Goal: Transaction & Acquisition: Book appointment/travel/reservation

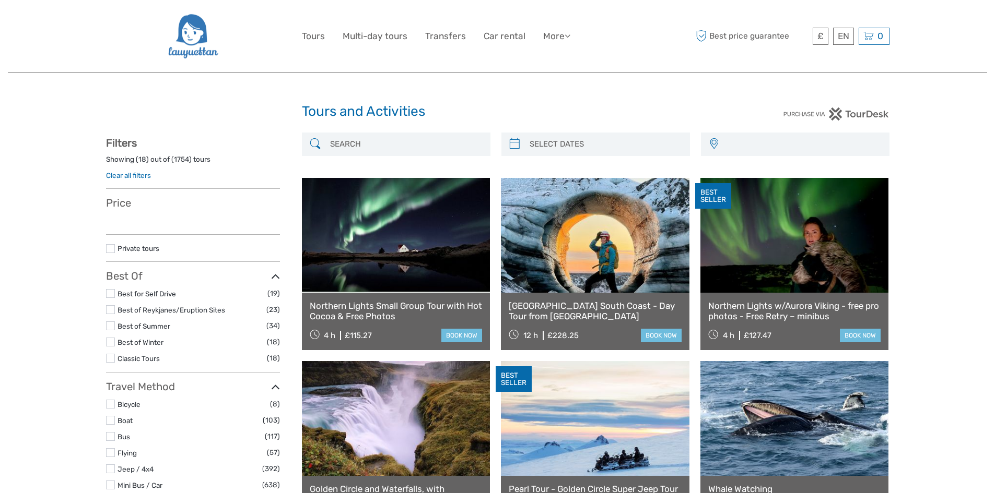
select select
click at [556, 145] on input "search" at bounding box center [604, 144] width 159 height 18
select select
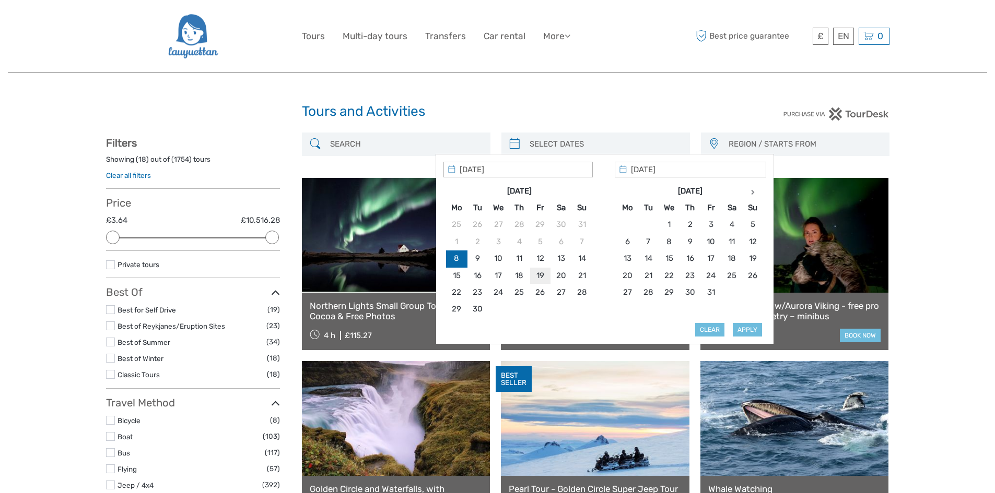
type input "19/09/2025"
click at [748, 328] on button "Apply" at bounding box center [747, 330] width 29 height 14
type input "19/09/2025 - 19/09/2025"
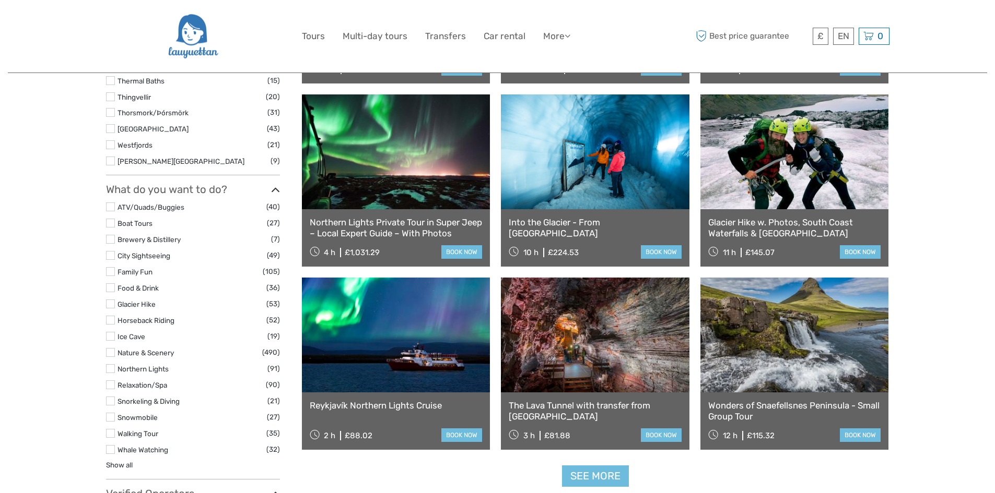
scroll to position [843, 0]
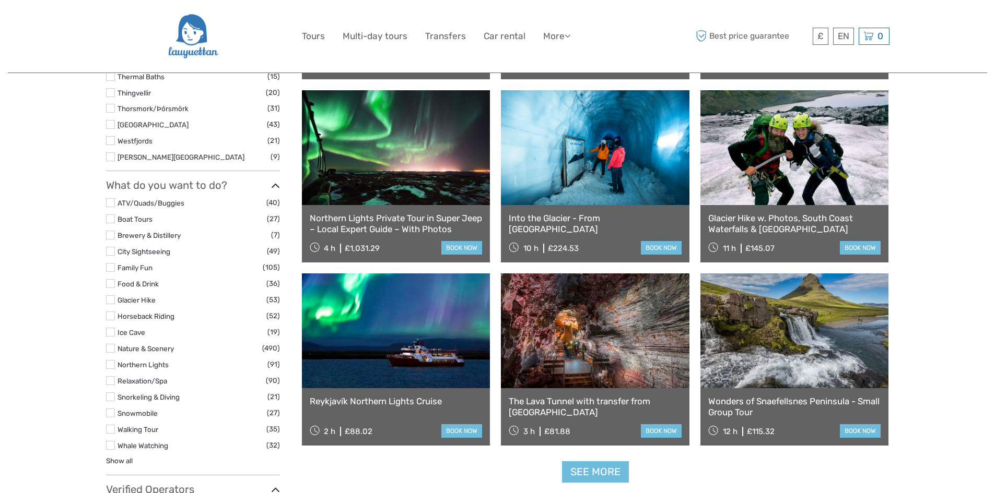
click at [112, 333] on label at bounding box center [110, 332] width 9 height 9
click at [0, 0] on input "checkbox" at bounding box center [0, 0] width 0 height 0
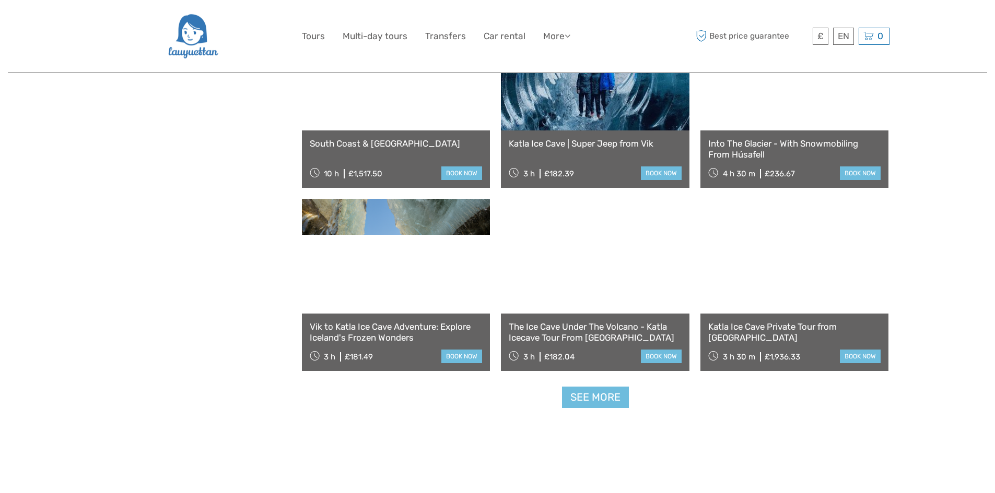
scroll to position [957, 0]
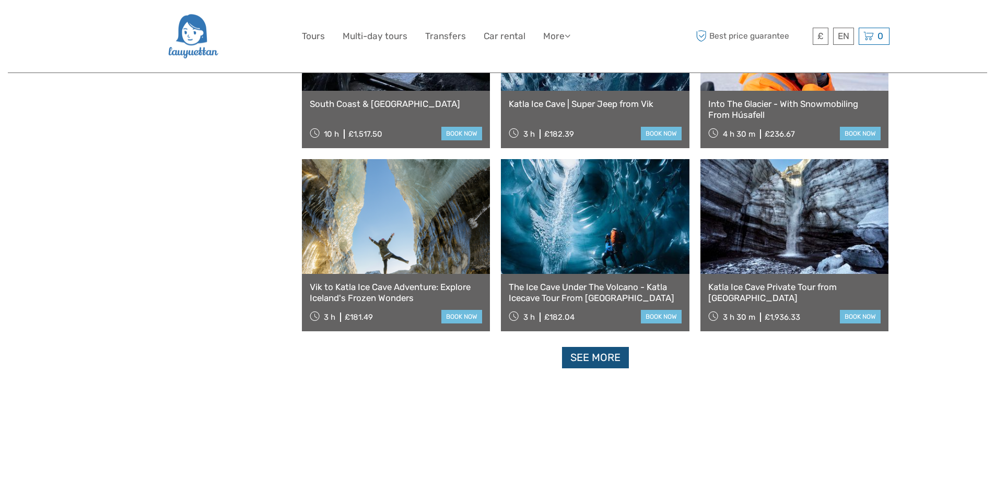
click at [595, 357] on link "See more" at bounding box center [595, 357] width 67 height 21
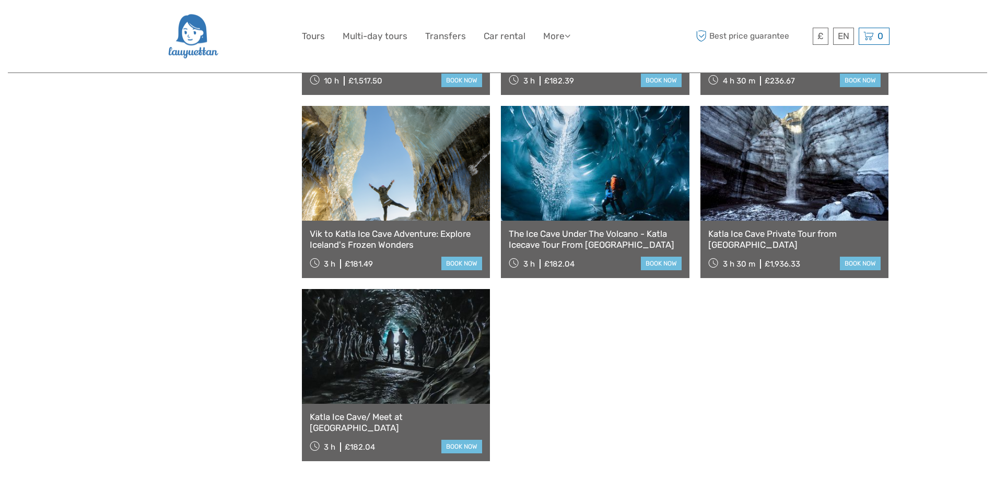
scroll to position [1044, 0]
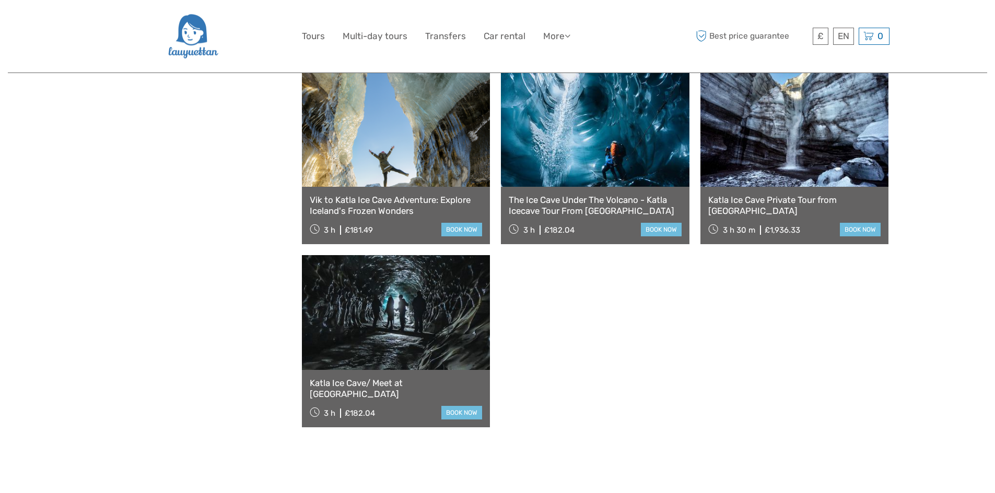
click at [434, 337] on link at bounding box center [396, 312] width 188 height 115
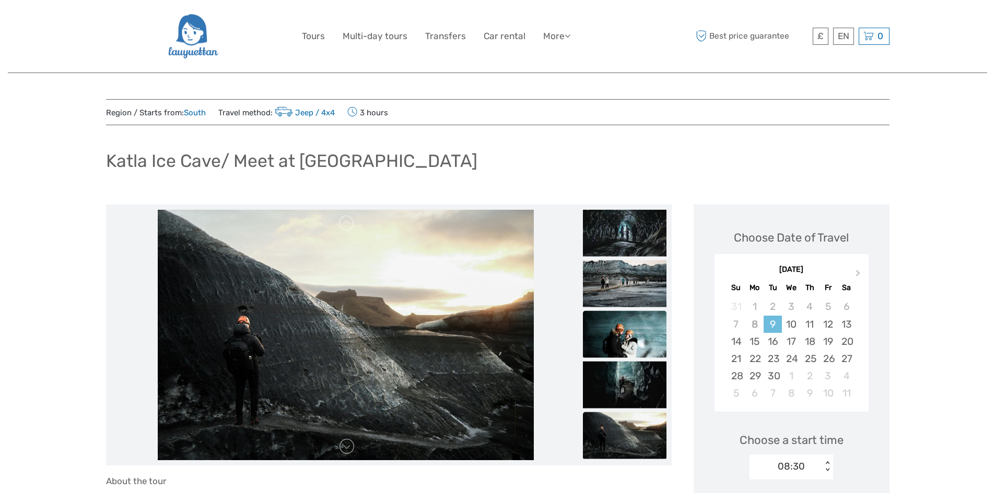
click at [650, 335] on img at bounding box center [625, 334] width 84 height 47
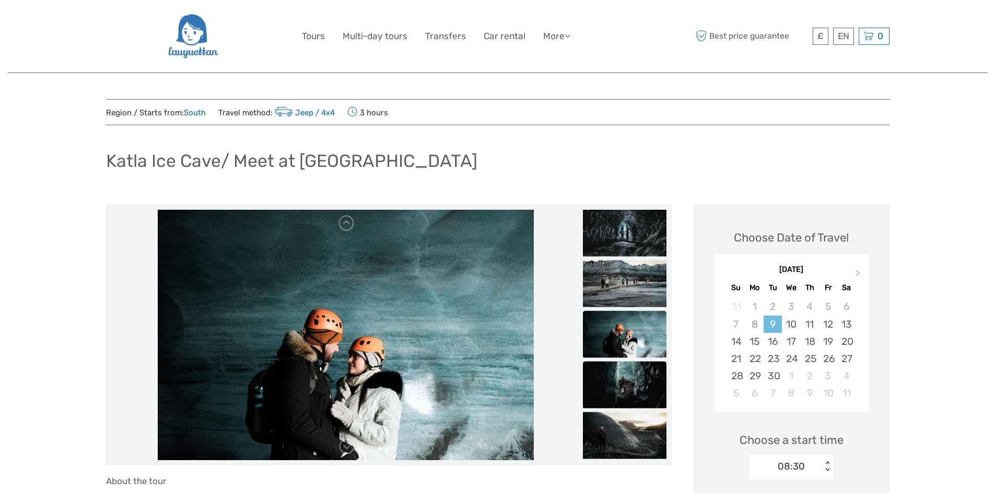
click at [639, 371] on img at bounding box center [625, 385] width 84 height 47
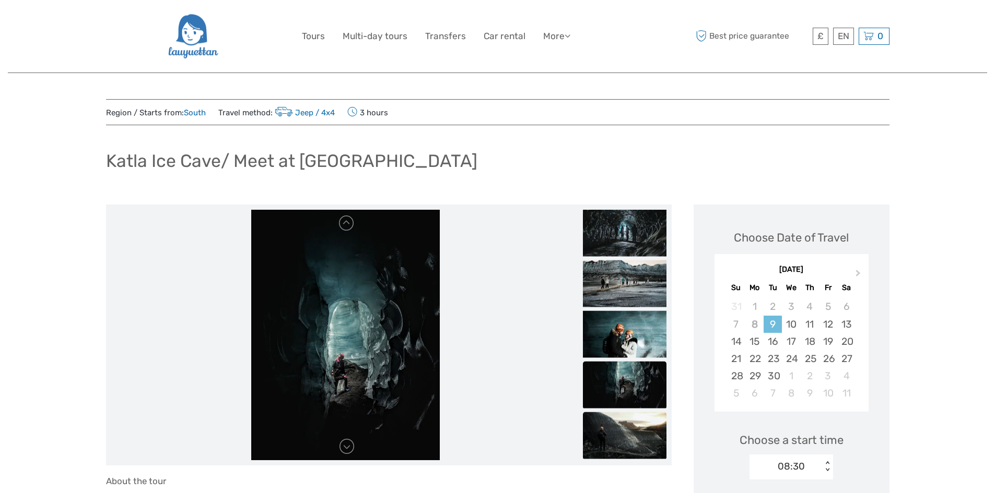
click at [634, 428] on img at bounding box center [625, 435] width 84 height 47
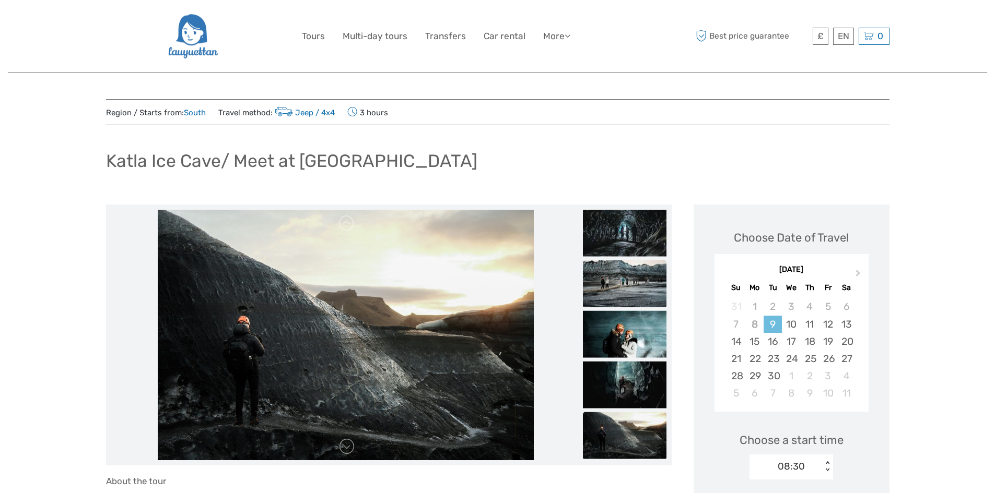
click at [627, 277] on img at bounding box center [625, 284] width 84 height 47
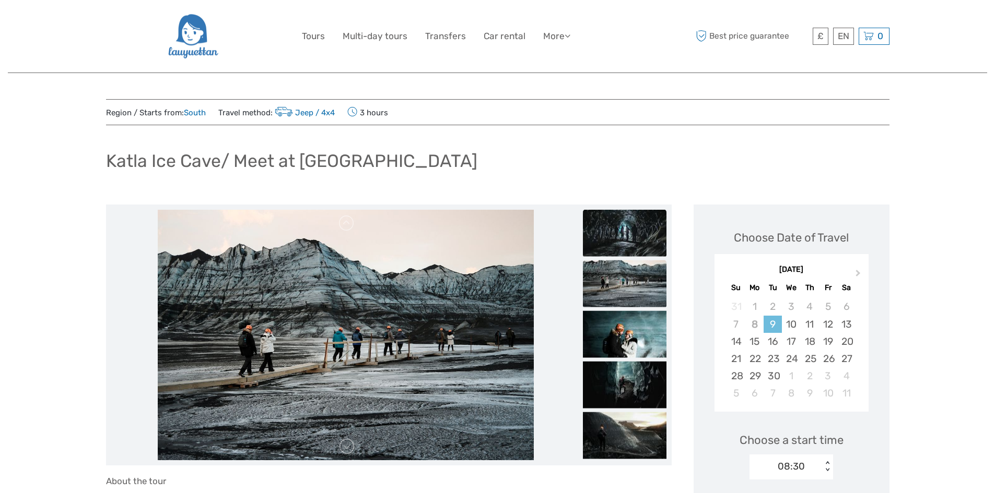
click at [624, 240] on img at bounding box center [625, 233] width 84 height 47
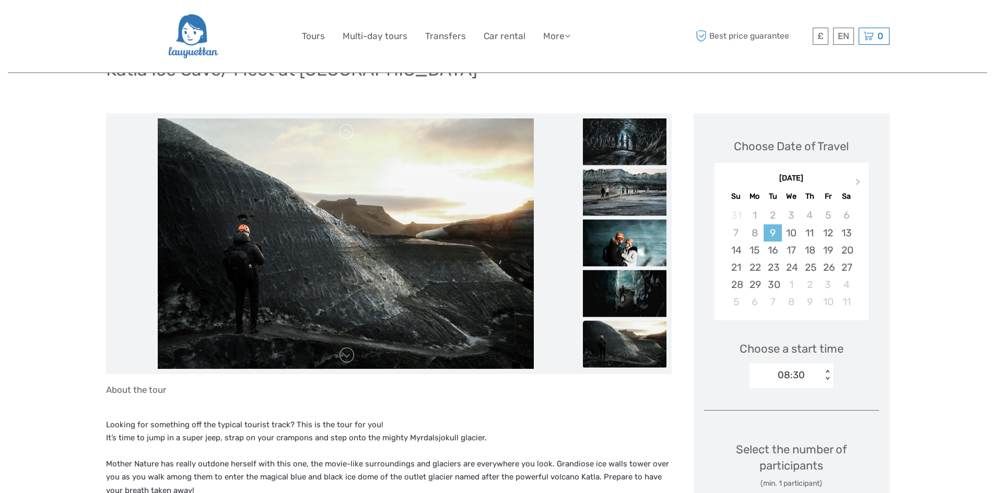
scroll to position [87, 0]
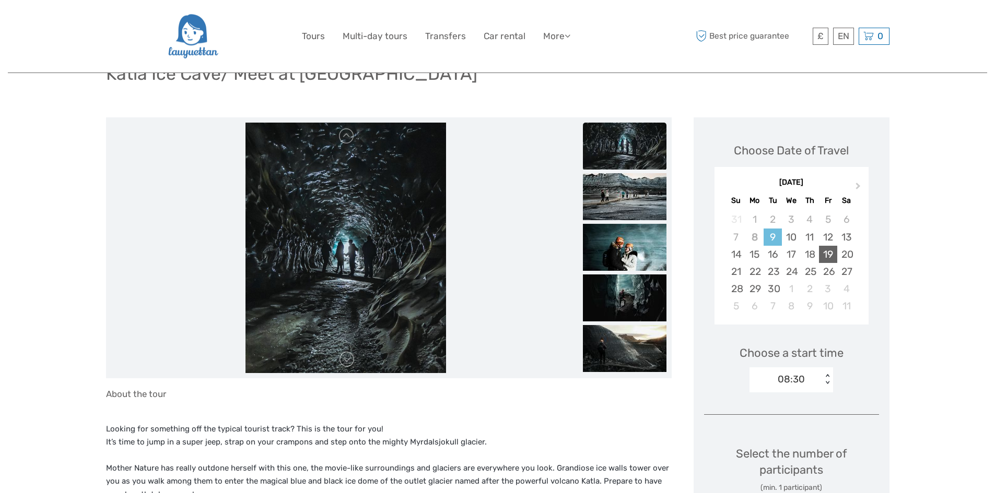
click at [832, 254] on div "19" at bounding box center [828, 254] width 18 height 17
click at [824, 376] on div "< >" at bounding box center [827, 379] width 9 height 11
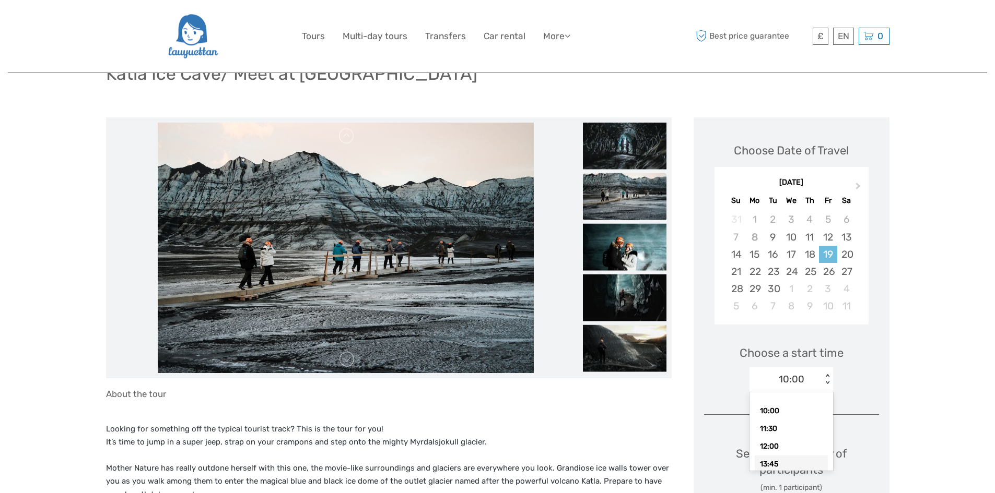
click at [785, 465] on div "13:45" at bounding box center [790, 465] width 73 height 18
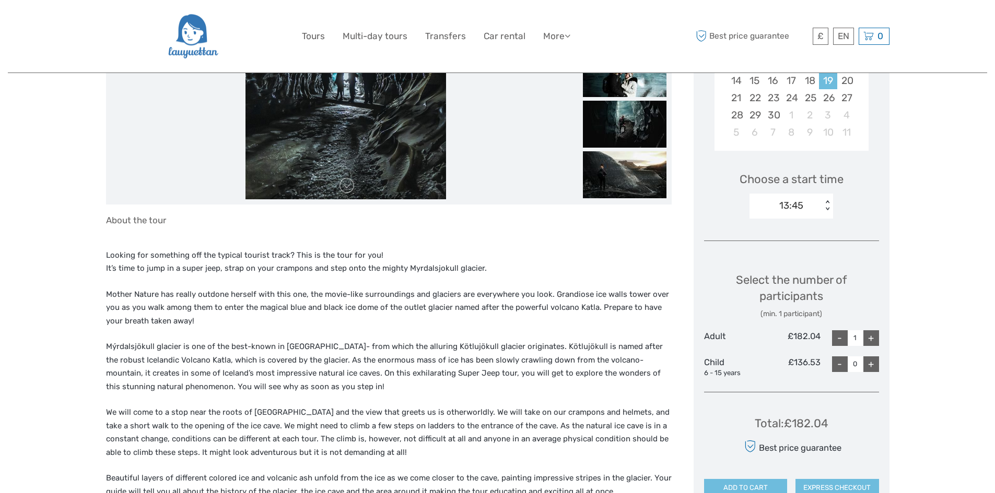
click at [827, 205] on div "< >" at bounding box center [827, 205] width 9 height 11
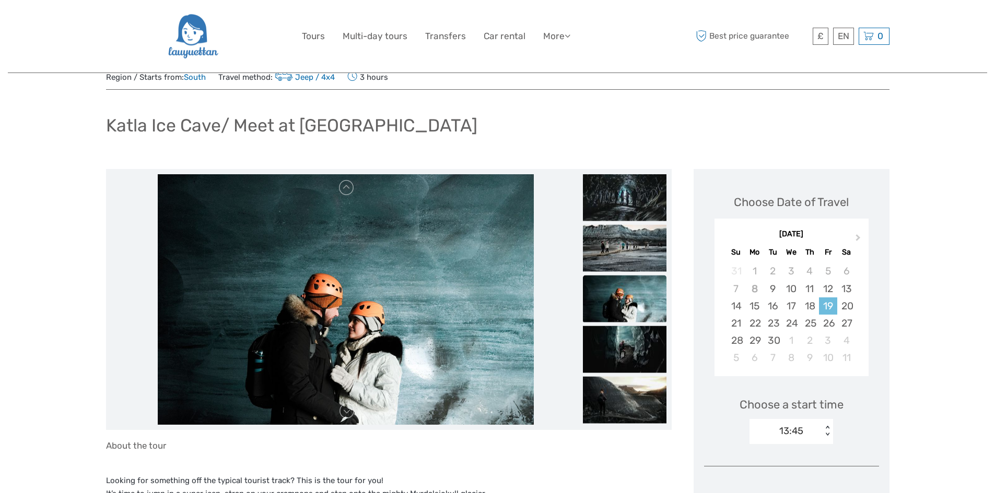
scroll to position [0, 0]
